Goal: Task Accomplishment & Management: Use online tool/utility

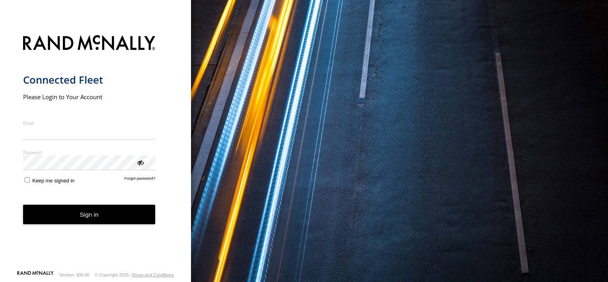
click at [102, 129] on input "Email" at bounding box center [89, 133] width 133 height 14
type input "**********"
click at [142, 162] on div "ViewPassword" at bounding box center [140, 162] width 8 height 8
click at [107, 207] on button "Sign in" at bounding box center [89, 215] width 133 height 20
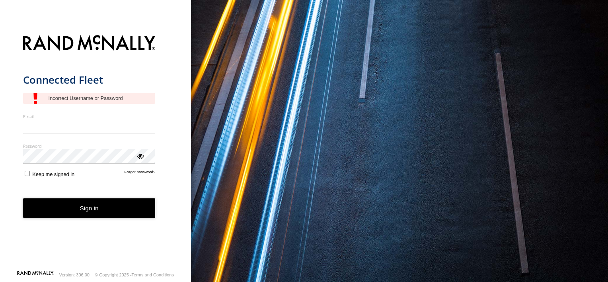
click at [80, 128] on input "Email" at bounding box center [89, 126] width 133 height 14
click at [62, 127] on input "Email" at bounding box center [89, 126] width 133 height 14
